Goal: Find contact information: Find contact information

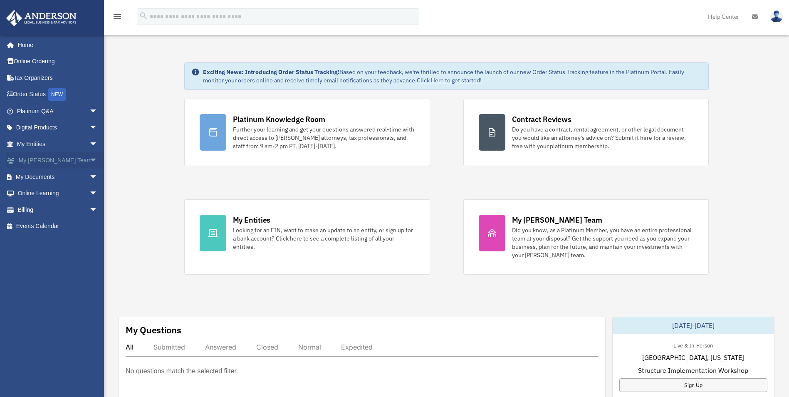
click at [44, 158] on link "My [PERSON_NAME] Team arrow_drop_down" at bounding box center [58, 160] width 104 height 17
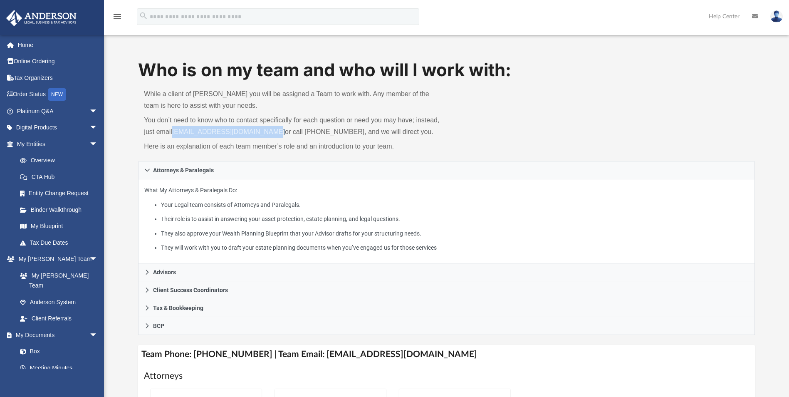
drag, startPoint x: 173, startPoint y: 133, endPoint x: 270, endPoint y: 135, distance: 96.9
click at [270, 135] on p "You don’t need to know who to contact specifically for each question or need yo…" at bounding box center [292, 125] width 297 height 23
drag, startPoint x: 270, startPoint y: 135, endPoint x: 266, endPoint y: 133, distance: 4.3
copy p "[EMAIL_ADDRESS][DOMAIN_NAME]"
